Goal: Task Accomplishment & Management: Use online tool/utility

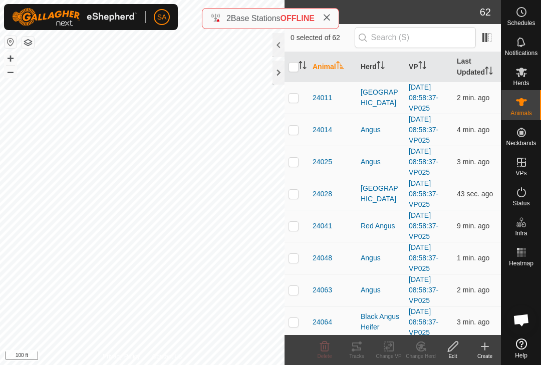
click at [279, 74] on div at bounding box center [278, 73] width 12 height 24
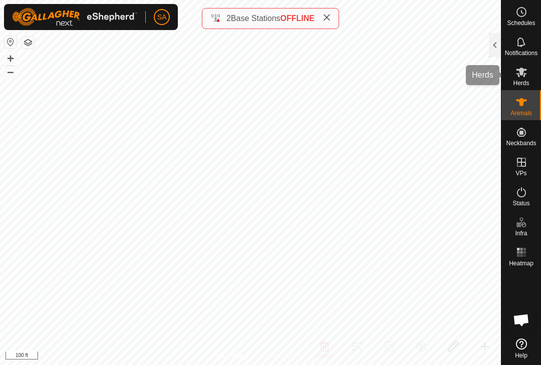
click at [523, 81] on span "Herds" at bounding box center [521, 83] width 16 height 6
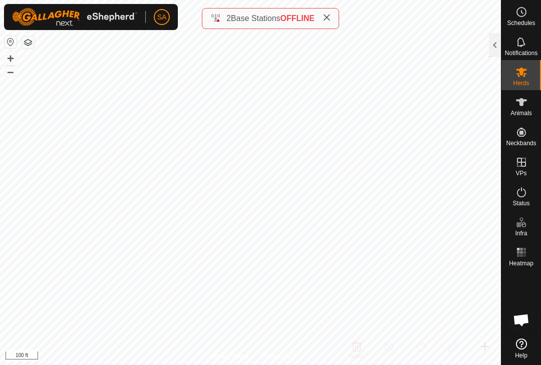
click at [491, 43] on div at bounding box center [495, 45] width 12 height 24
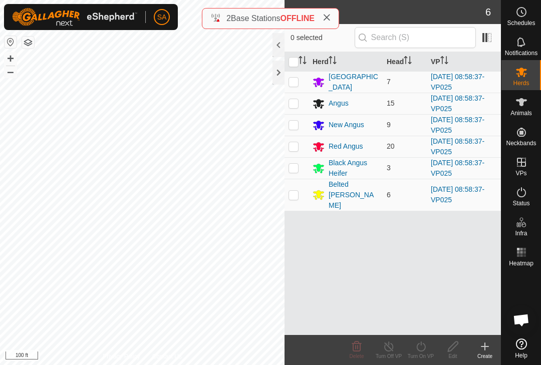
click at [296, 60] on input "checkbox" at bounding box center [293, 62] width 10 height 10
checkbox input "true"
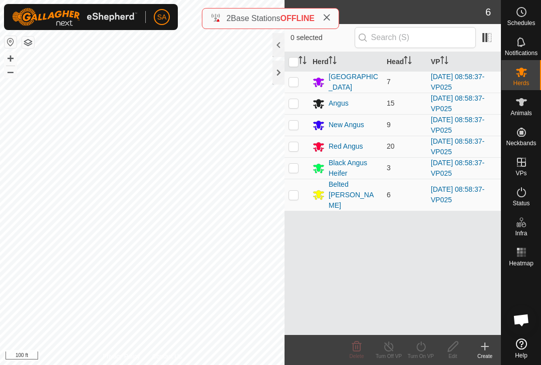
checkbox input "true"
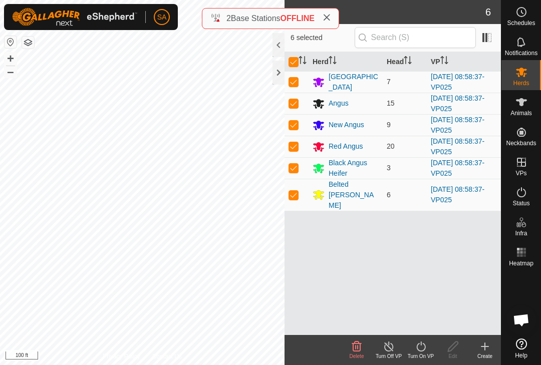
click at [424, 355] on div "Turn On VP" at bounding box center [421, 357] width 32 height 8
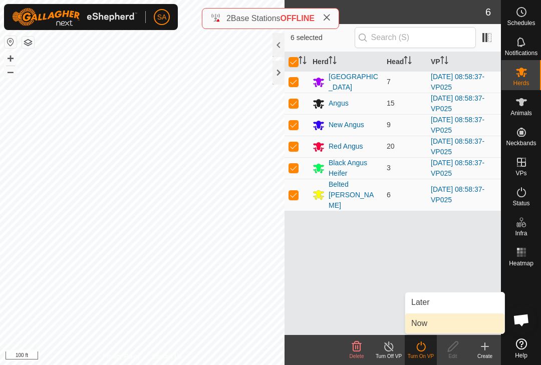
click at [443, 323] on link "Now" at bounding box center [454, 323] width 99 height 20
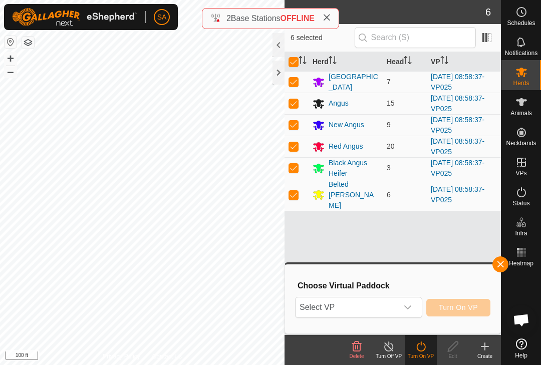
click at [412, 306] on div "dropdown trigger" at bounding box center [408, 307] width 20 height 20
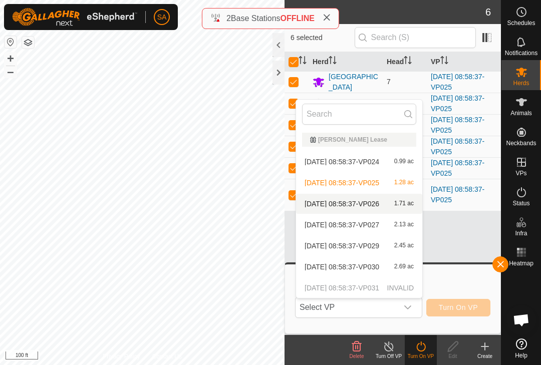
click at [402, 203] on span "1.71 ac" at bounding box center [404, 203] width 20 height 7
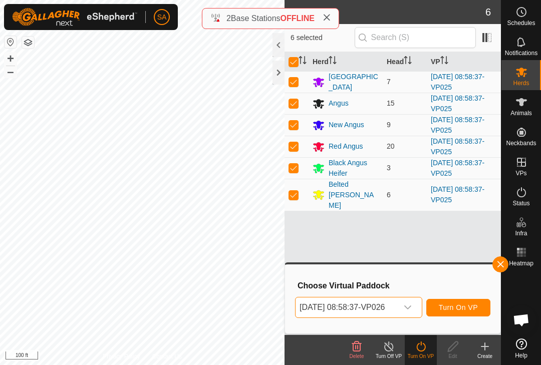
click at [463, 305] on span "Turn On VP" at bounding box center [458, 307] width 39 height 8
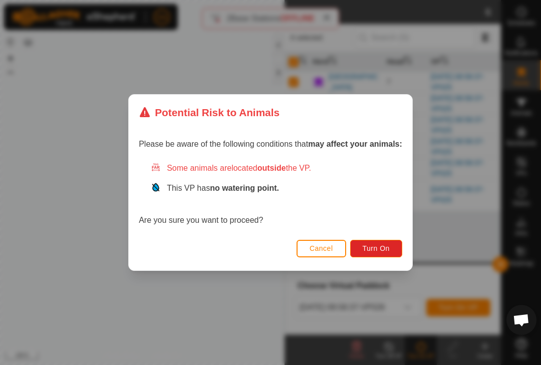
click at [379, 245] on span "Turn On" at bounding box center [376, 248] width 27 height 8
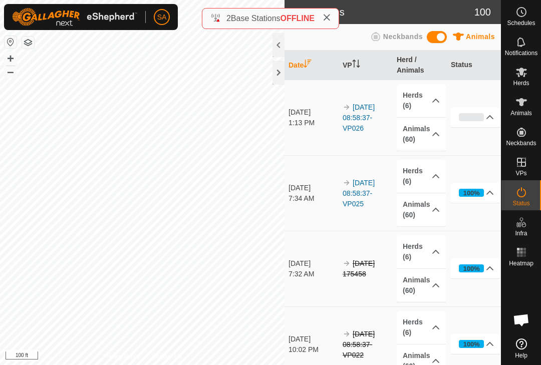
click at [284, 75] on th "Date" at bounding box center [311, 66] width 54 height 30
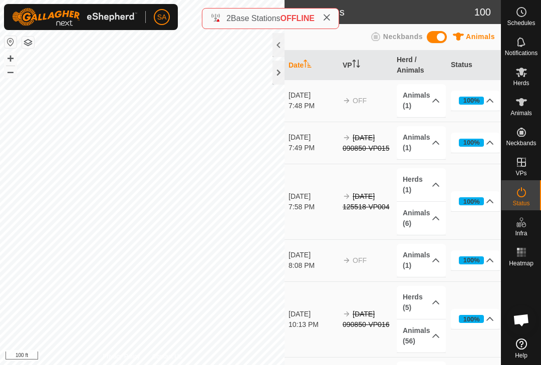
click at [276, 74] on div at bounding box center [278, 73] width 12 height 24
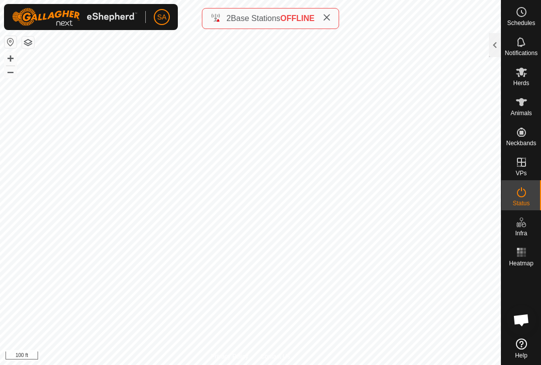
click at [496, 45] on div at bounding box center [495, 45] width 12 height 24
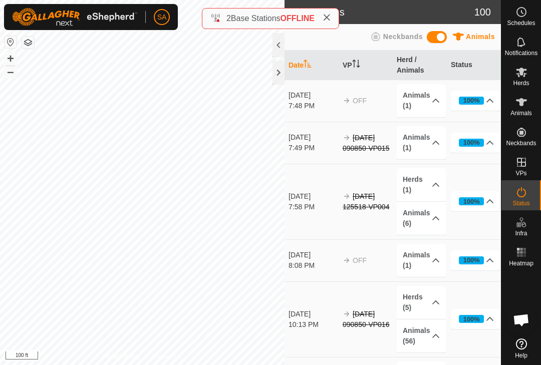
click at [277, 75] on div at bounding box center [278, 73] width 12 height 24
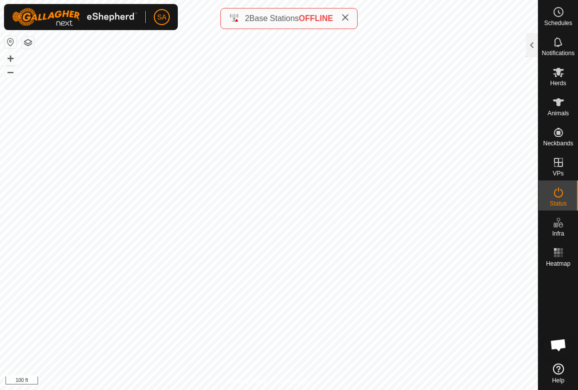
click at [534, 45] on div at bounding box center [532, 45] width 12 height 24
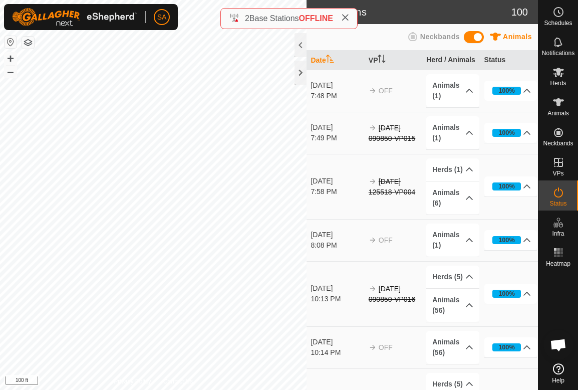
click at [301, 70] on div at bounding box center [300, 73] width 12 height 24
